Goal: Task Accomplishment & Management: Manage account settings

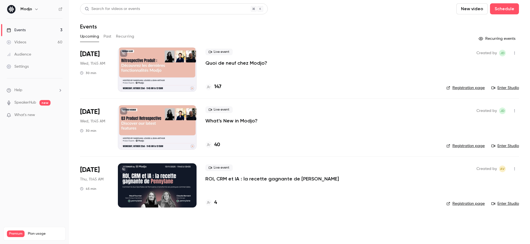
click at [93, 57] on span "[DATE]" at bounding box center [90, 54] width 20 height 9
click at [159, 63] on div at bounding box center [157, 69] width 79 height 44
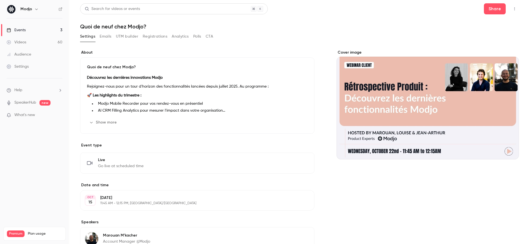
click at [150, 39] on button "Registrations" at bounding box center [155, 36] width 25 height 9
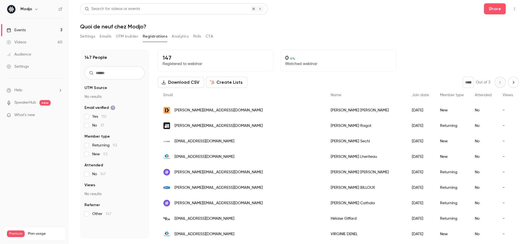
click at [189, 86] on button "Download CSV" at bounding box center [181, 82] width 46 height 11
click at [95, 38] on button "Settings" at bounding box center [87, 36] width 15 height 9
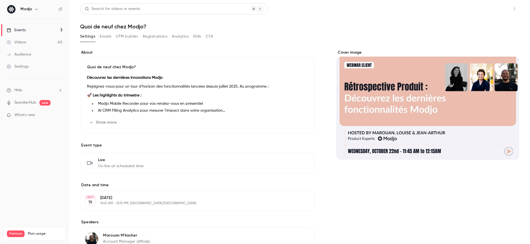
click at [495, 10] on button "Share" at bounding box center [495, 8] width 22 height 11
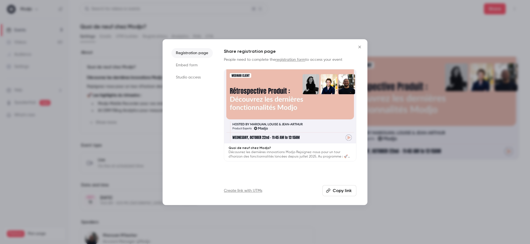
click at [251, 190] on link "Create link with UTMs" at bounding box center [243, 191] width 38 height 6
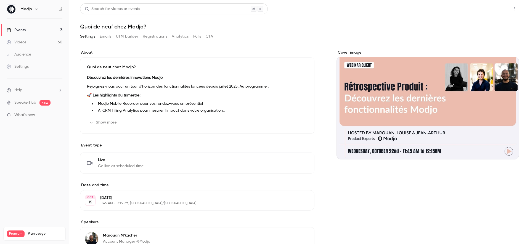
click at [489, 3] on button "Share" at bounding box center [495, 8] width 22 height 11
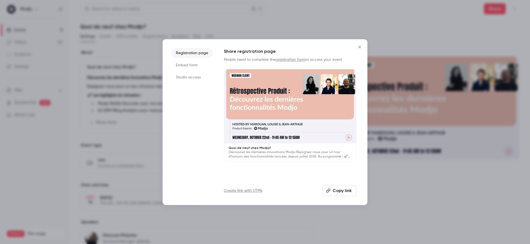
click at [331, 186] on button "Copy link" at bounding box center [339, 190] width 34 height 11
click at [359, 47] on icon "Close" at bounding box center [359, 47] width 7 height 4
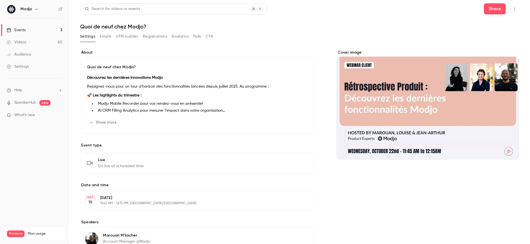
click at [244, 48] on div "About Quoi de neuf chez Modjo? Découvrez les dernières innovations Modjo Rejoig…" at bounding box center [299, 199] width 439 height 313
